Goal: Find specific page/section: Find specific page/section

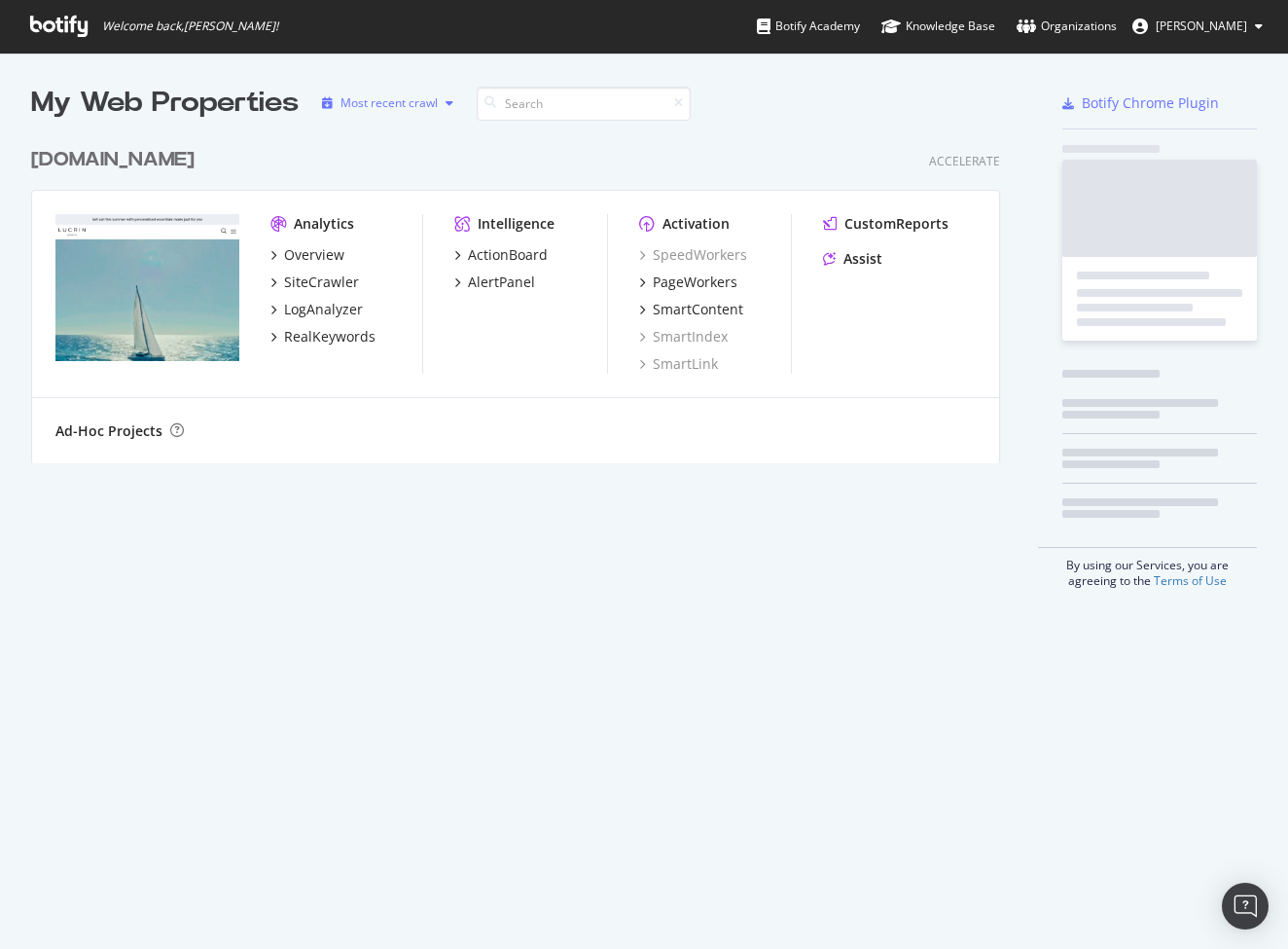
scroll to position [341, 985]
